Goal: Navigation & Orientation: Find specific page/section

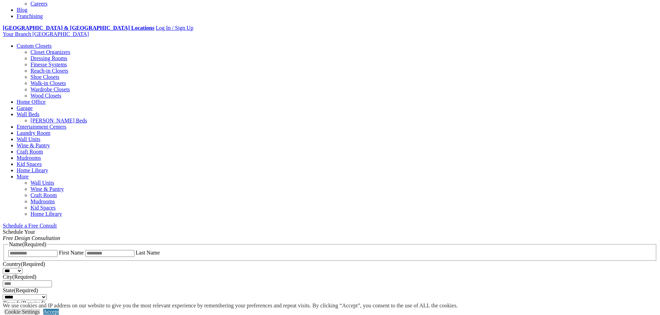
scroll to position [277, 0]
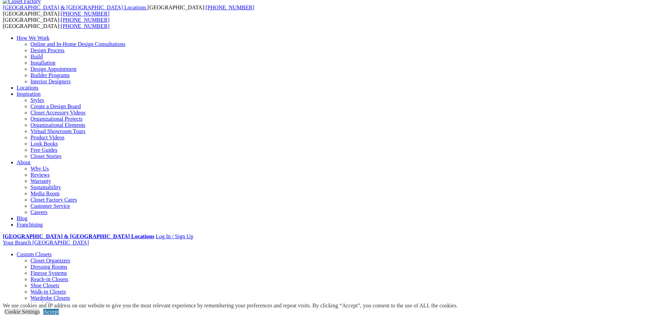
scroll to position [0, 0]
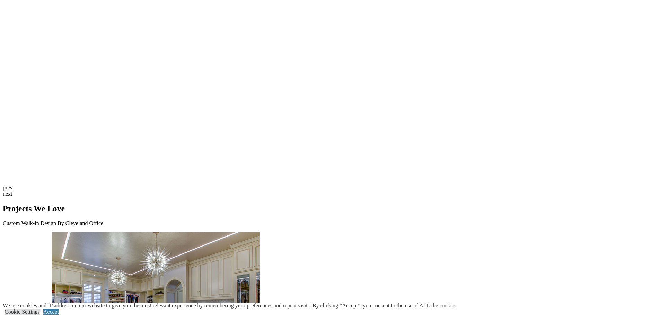
scroll to position [1936, 0]
